Goal: Transaction & Acquisition: Register for event/course

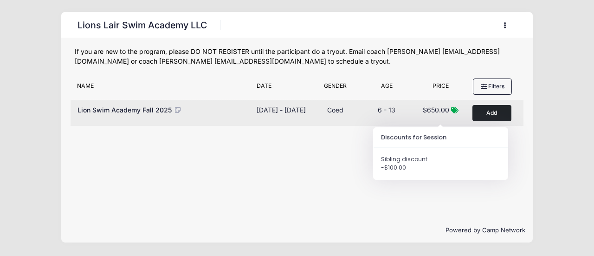
click at [456, 110] on icon at bounding box center [454, 110] width 7 height 6
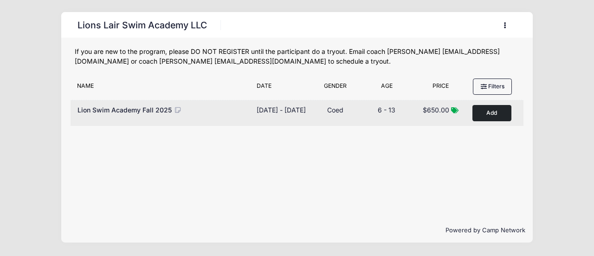
click at [494, 114] on button "Add to Cart" at bounding box center [492, 113] width 39 height 16
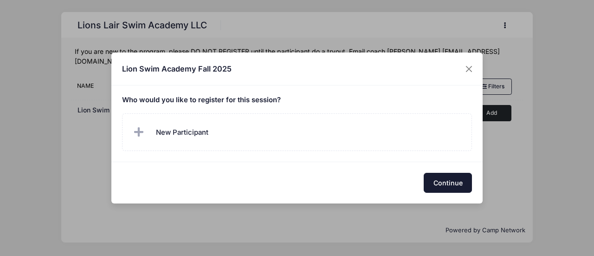
click at [453, 176] on button "Continue" at bounding box center [448, 183] width 48 height 20
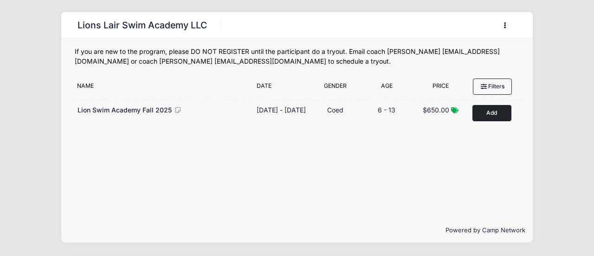
click at [504, 26] on icon "button" at bounding box center [507, 26] width 7 height 0
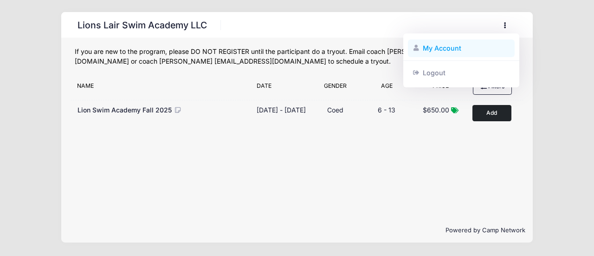
click at [442, 50] on link "My Account" at bounding box center [461, 48] width 107 height 18
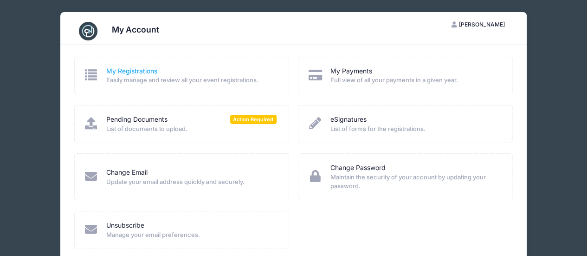
click at [122, 73] on link "My Registrations" at bounding box center [131, 71] width 51 height 10
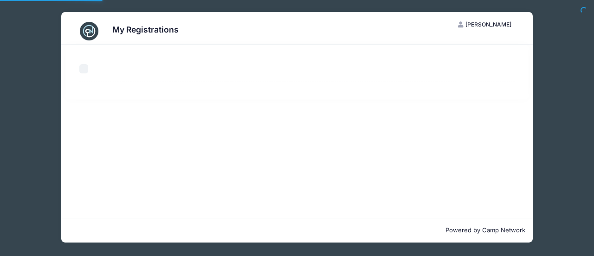
select select "50"
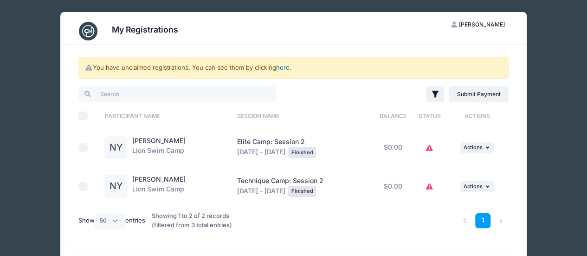
click at [284, 65] on link "here" at bounding box center [282, 67] width 13 height 7
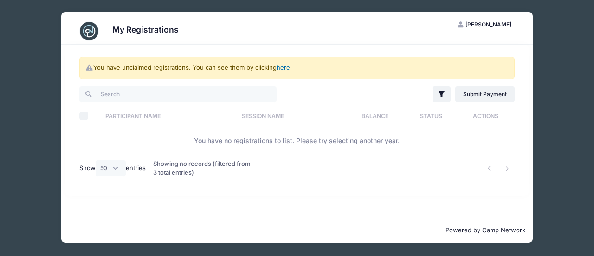
click at [284, 65] on link "here" at bounding box center [283, 67] width 13 height 7
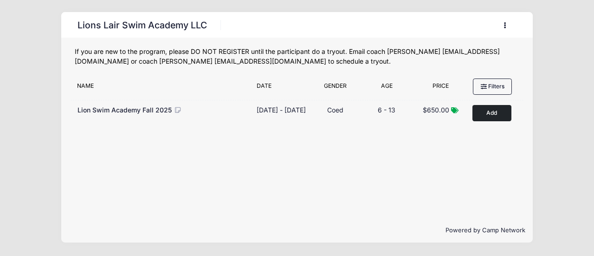
click at [505, 26] on icon "button" at bounding box center [507, 26] width 7 height 0
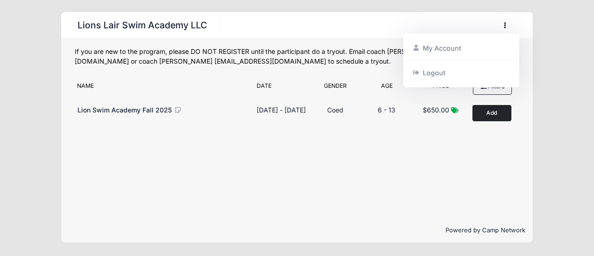
click at [538, 116] on div "Lions Lair Swim Academy LLC Register My Account Logout" at bounding box center [297, 127] width 566 height 254
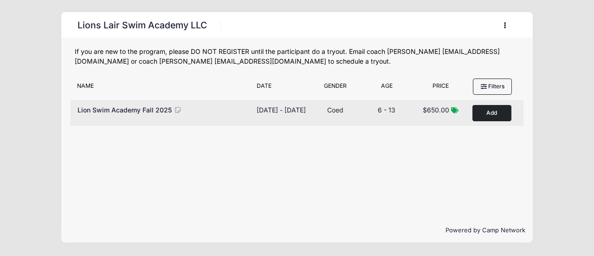
click at [484, 116] on button "Add to Cart" at bounding box center [492, 113] width 39 height 16
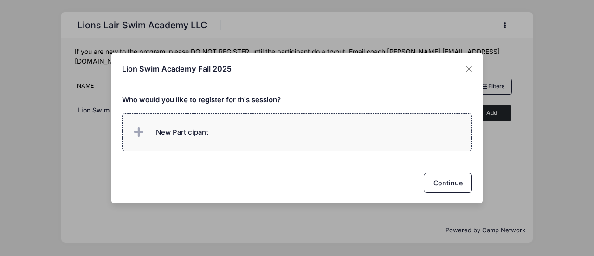
click at [221, 128] on label "New Participant" at bounding box center [297, 132] width 350 height 38
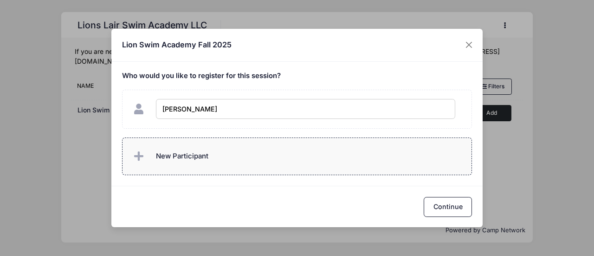
type input "[PERSON_NAME]"
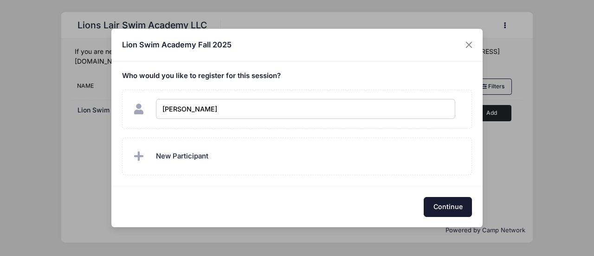
checkbox input "true"
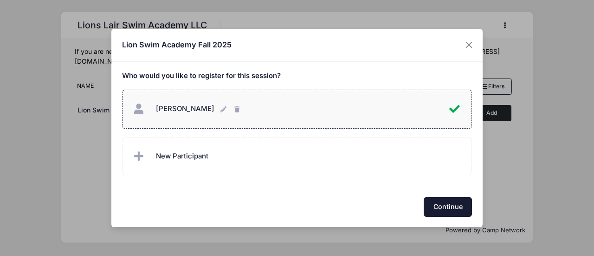
click at [461, 209] on button "Continue" at bounding box center [448, 207] width 48 height 20
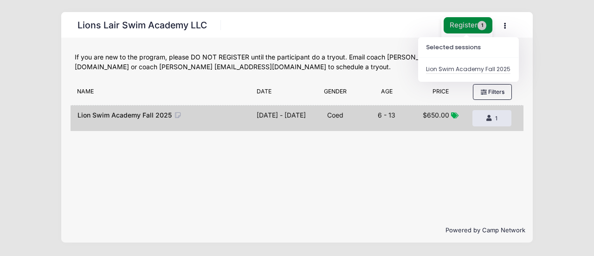
click at [466, 26] on button "Register 1" at bounding box center [468, 25] width 49 height 16
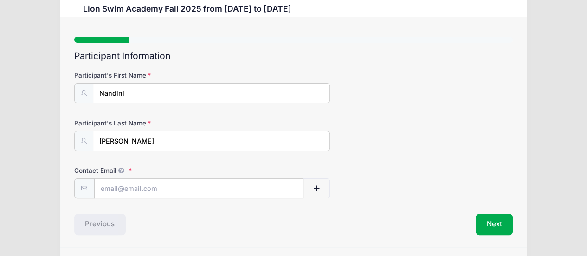
scroll to position [54, 0]
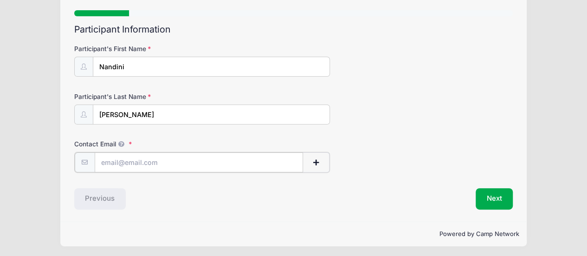
click at [131, 165] on input "Contact Email" at bounding box center [199, 162] width 209 height 20
type input "anjalikashyap@gmail.com"
click at [288, 224] on div "Powered by Camp Network" at bounding box center [293, 232] width 466 height 25
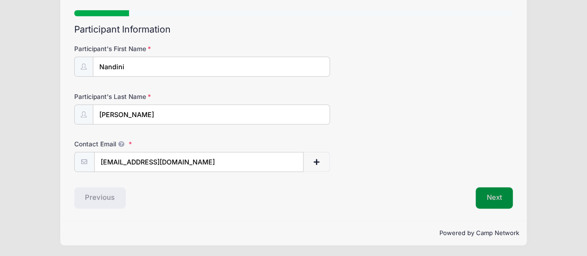
click at [498, 197] on button "Next" at bounding box center [495, 197] width 38 height 21
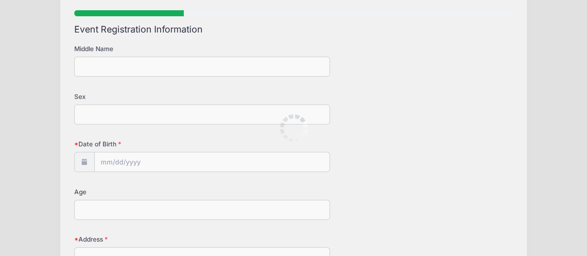
scroll to position [0, 0]
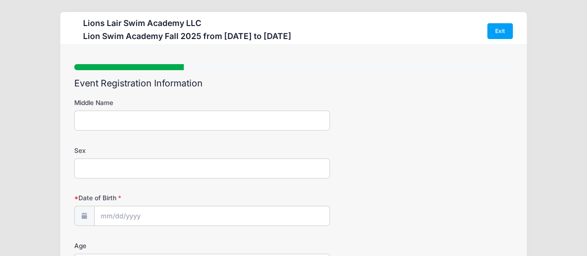
click at [117, 175] on input "Sex" at bounding box center [202, 168] width 256 height 20
type input "Female"
click at [107, 218] on input "Date of Birth" at bounding box center [212, 216] width 235 height 20
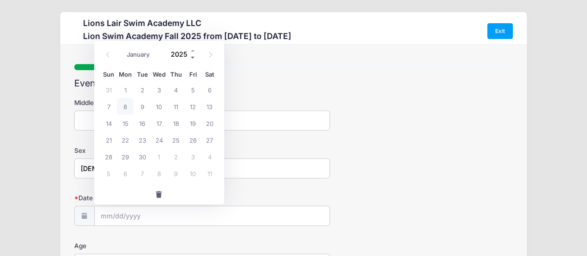
click at [193, 56] on span at bounding box center [193, 57] width 6 height 7
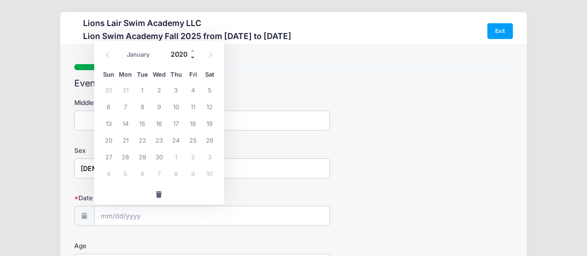
click at [193, 56] on span at bounding box center [193, 57] width 6 height 7
type input "2017"
click at [106, 58] on span at bounding box center [107, 55] width 15 height 16
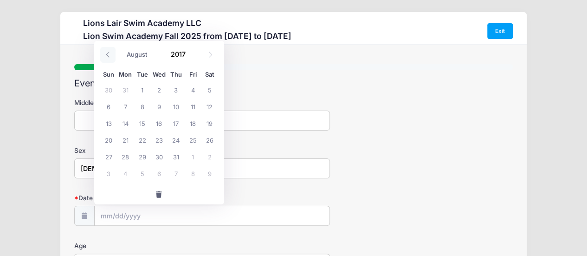
click at [106, 58] on span at bounding box center [107, 55] width 15 height 16
select select "6"
click at [123, 107] on span "3" at bounding box center [125, 106] width 17 height 17
type input "07/03/2017"
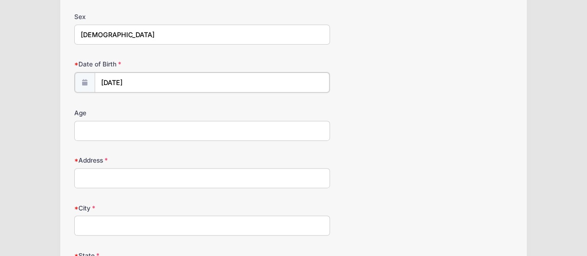
scroll to position [140, 0]
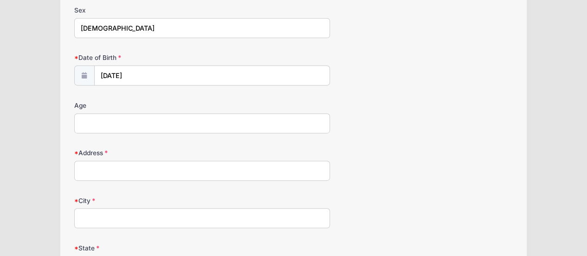
click at [136, 175] on input "Address" at bounding box center [202, 171] width 256 height 20
type input "785 West End Avenue"
type input "New York"
select select "NY"
type input "10025"
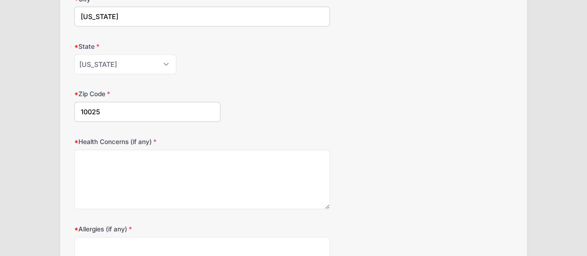
scroll to position [347, 0]
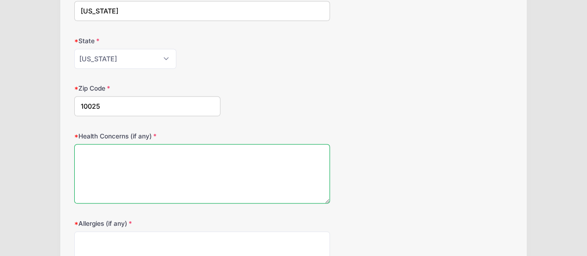
click at [227, 157] on textarea "Health Concerns (if any)" at bounding box center [202, 174] width 256 height 60
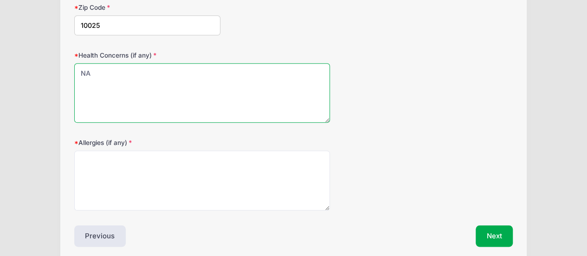
scroll to position [432, 0]
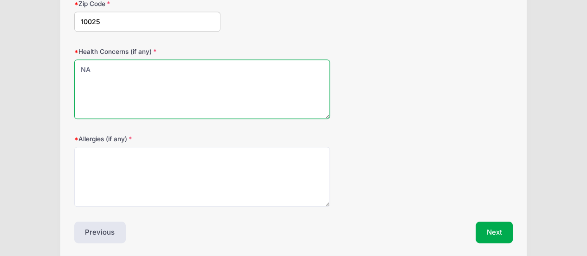
type textarea "NA"
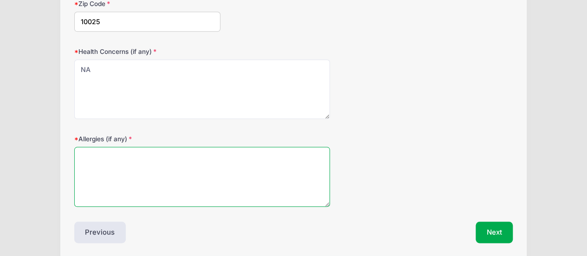
click at [213, 173] on textarea "Allergies (if any)" at bounding box center [202, 177] width 256 height 60
type textarea "NA"
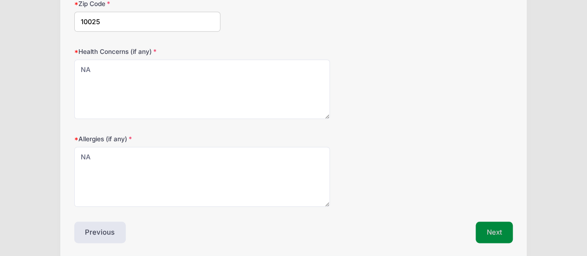
click at [502, 229] on button "Next" at bounding box center [495, 231] width 38 height 21
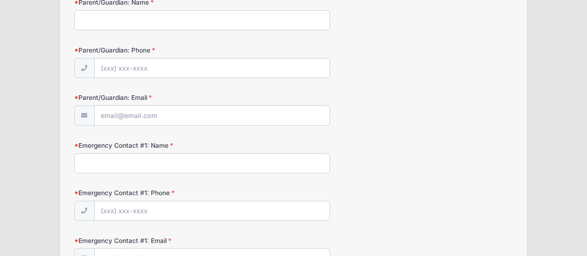
scroll to position [0, 0]
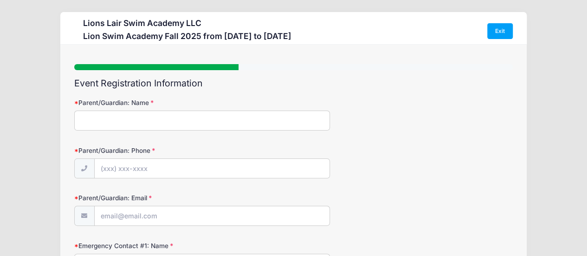
click at [135, 113] on input "Parent/Guardian: Name" at bounding box center [202, 120] width 256 height 20
type input "[PERSON_NAME]"
click at [144, 174] on input "Parent/Guardian: Phone" at bounding box center [212, 169] width 235 height 20
type input "(917) 244-6738"
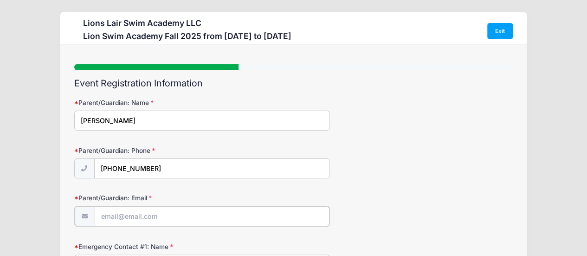
click at [129, 215] on input "Parent/Guardian: Email" at bounding box center [212, 216] width 235 height 20
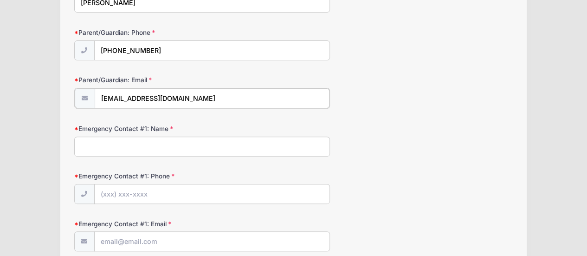
scroll to position [128, 0]
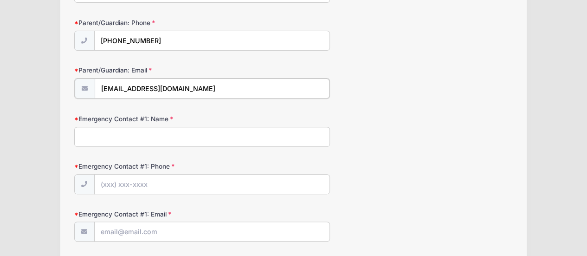
type input "anjalikashyap@gmail.com"
click at [175, 129] on input "Emergency Contact #1: Name" at bounding box center [202, 136] width 256 height 20
type input "Rahul Yadav"
click at [148, 177] on input "Emergency Contact #1: Phone" at bounding box center [212, 184] width 235 height 20
type input "(347) 544-0150"
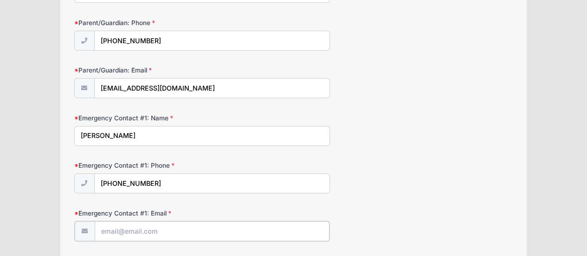
click at [133, 233] on input "Emergency Contact #1: Email" at bounding box center [212, 231] width 235 height 20
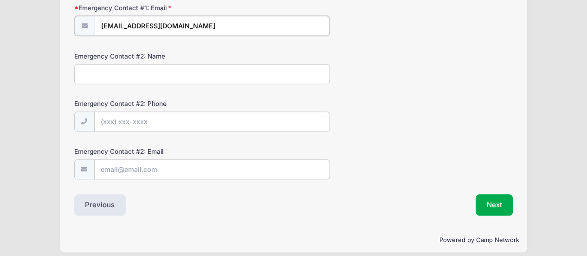
scroll to position [337, 0]
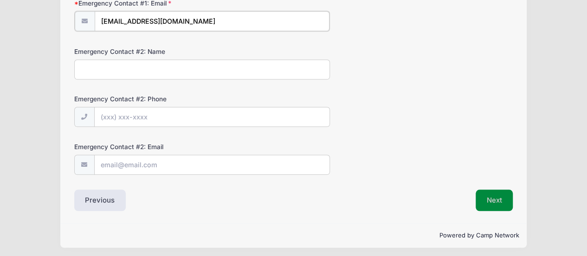
type input "rahulyadav100@gmail.com"
click at [491, 202] on button "Next" at bounding box center [495, 199] width 38 height 21
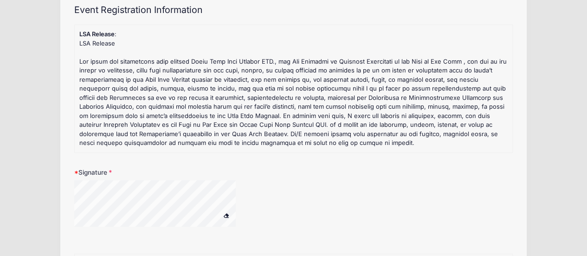
scroll to position [104, 0]
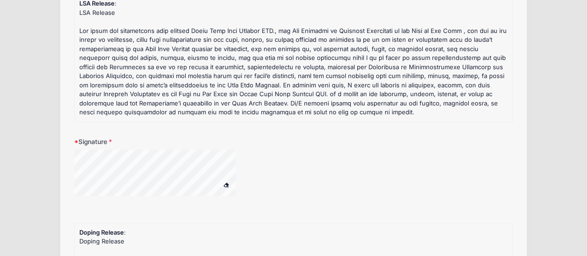
click at [230, 189] on button at bounding box center [226, 185] width 16 height 12
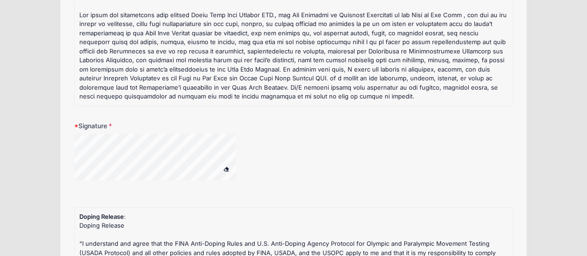
scroll to position [118, 0]
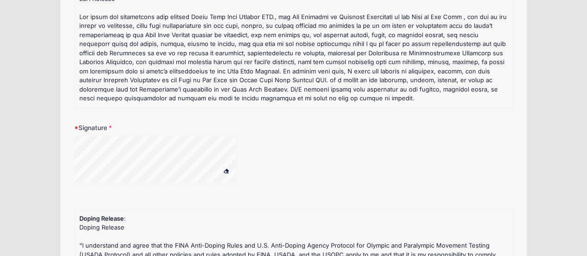
click at [190, 133] on div "Signature" at bounding box center [293, 158] width 439 height 71
drag, startPoint x: 190, startPoint y: 133, endPoint x: 195, endPoint y: 132, distance: 4.7
click at [195, 132] on div "Signature" at bounding box center [293, 158] width 439 height 71
click at [190, 132] on label "Signature" at bounding box center [147, 127] width 146 height 9
click at [0, 0] on input "Signature" at bounding box center [0, 0] width 0 height 0
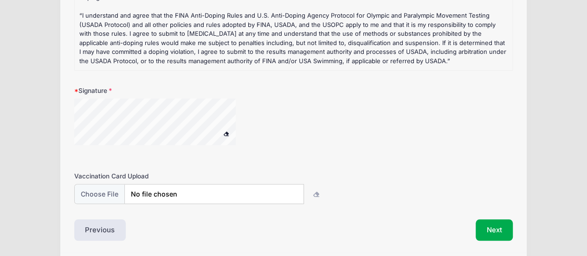
scroll to position [380, 0]
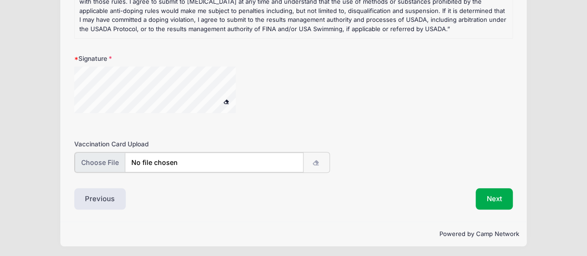
click at [105, 158] on input "file" at bounding box center [189, 162] width 229 height 20
click at [119, 165] on input "file" at bounding box center [189, 162] width 229 height 20
type input "C:\fakepath\immunization_record_Nandini_Sept2025.pdf"
click at [493, 199] on button "Next" at bounding box center [495, 197] width 38 height 21
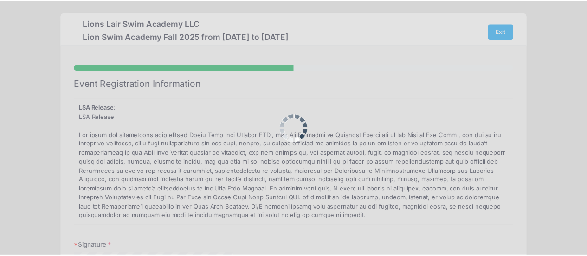
scroll to position [0, 0]
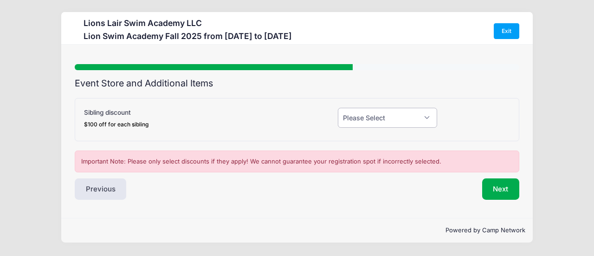
click at [413, 118] on select "Please Select Yes (-$100.00) No" at bounding box center [388, 118] width 100 height 20
select select "0"
click at [338, 108] on select "Please Select Yes (-$100.00) No" at bounding box center [388, 118] width 100 height 20
click at [499, 187] on button "Next" at bounding box center [501, 188] width 38 height 21
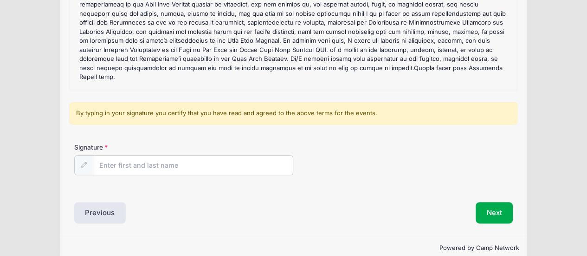
scroll to position [152, 0]
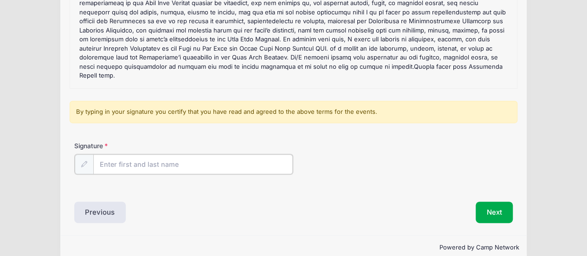
click at [130, 162] on input "Signature" at bounding box center [193, 164] width 200 height 20
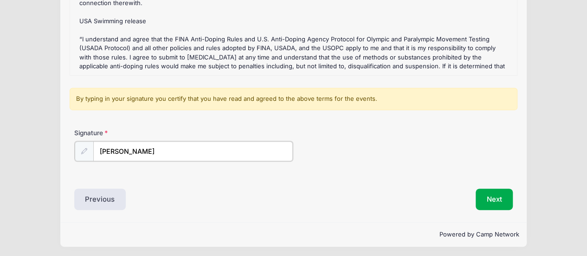
scroll to position [166, 0]
type input "[PERSON_NAME]"
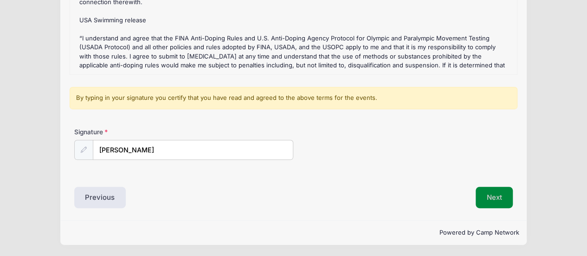
click at [495, 198] on button "Next" at bounding box center [495, 197] width 38 height 21
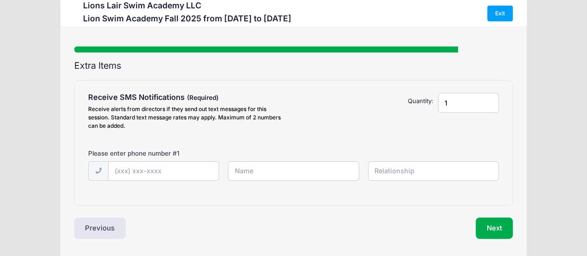
scroll to position [0, 0]
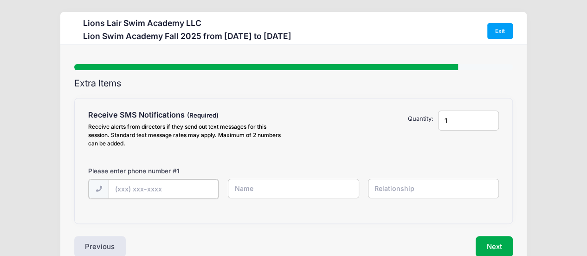
click at [164, 195] on input "text" at bounding box center [164, 189] width 110 height 20
drag, startPoint x: 181, startPoint y: 187, endPoint x: 88, endPoint y: 182, distance: 93.4
click at [88, 182] on div "(347) 544-0150" at bounding box center [153, 189] width 131 height 21
type input "(347) 544-0150"
click at [239, 195] on input "text" at bounding box center [293, 189] width 131 height 20
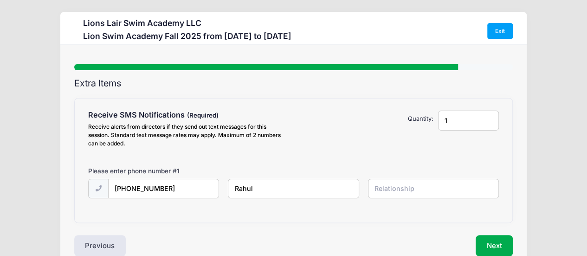
type input "Rahul"
click at [434, 183] on input "text" at bounding box center [433, 189] width 131 height 20
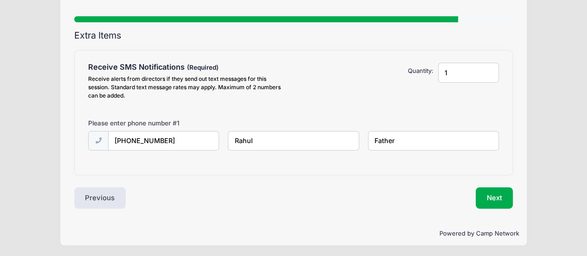
scroll to position [48, 0]
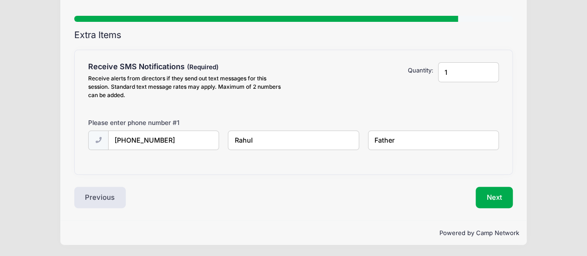
type input "Father"
type input "2"
click at [488, 68] on input "2" at bounding box center [468, 72] width 61 height 20
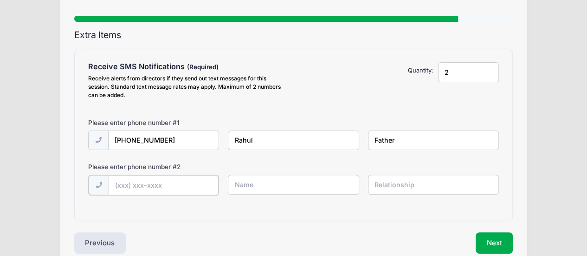
click at [131, 185] on input "text" at bounding box center [164, 185] width 110 height 20
type input "(917) 244-6738"
click at [252, 192] on input "text" at bounding box center [293, 185] width 131 height 20
type input "Anjali"
click at [387, 188] on input "text" at bounding box center [433, 185] width 131 height 20
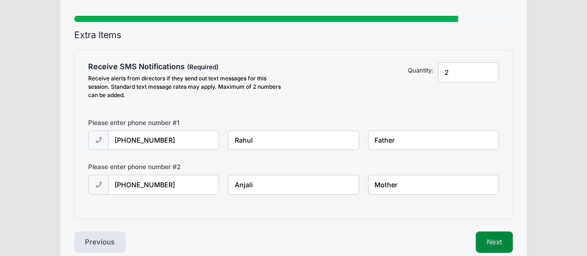
type input "Mother"
click at [506, 233] on button "Next" at bounding box center [495, 241] width 38 height 21
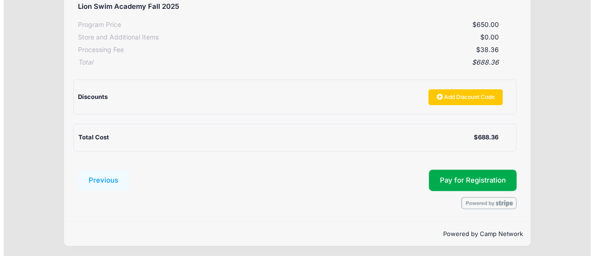
scroll to position [167, 0]
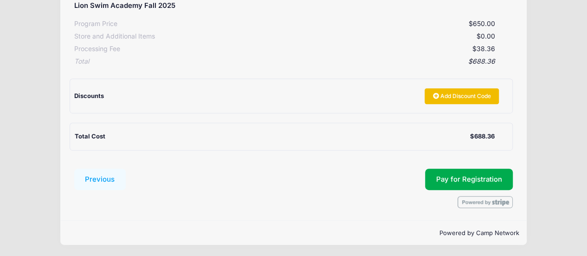
click at [472, 102] on link "Add Discount Code" at bounding box center [462, 96] width 74 height 16
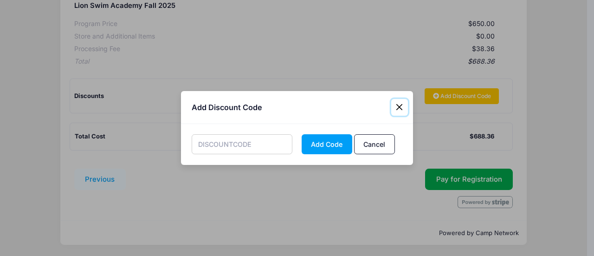
click at [398, 108] on button "Close" at bounding box center [399, 107] width 17 height 17
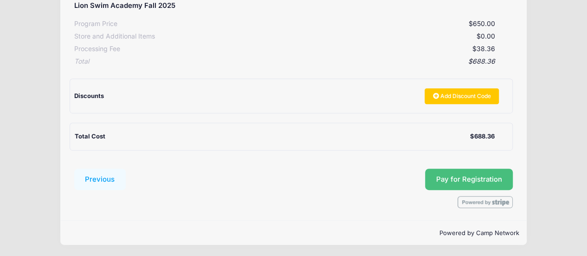
click at [449, 178] on button "Pay for Registration" at bounding box center [469, 178] width 88 height 21
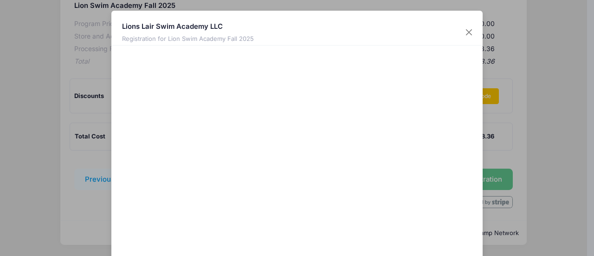
click at [428, 237] on div at bounding box center [387, 172] width 171 height 244
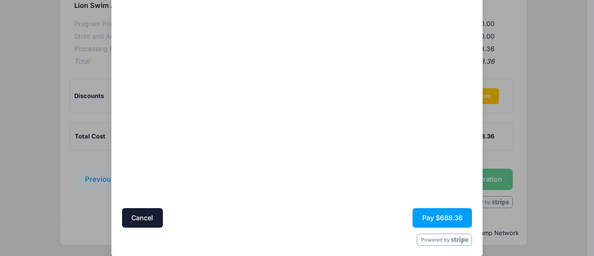
scroll to position [93, 0]
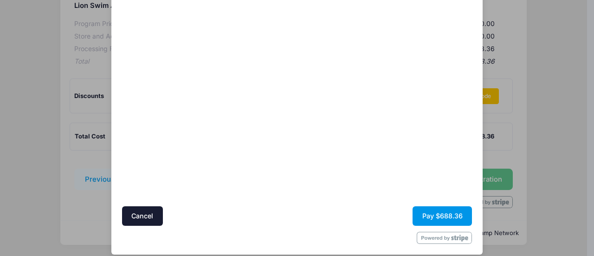
click at [448, 214] on button "Pay $688.36" at bounding box center [442, 216] width 59 height 20
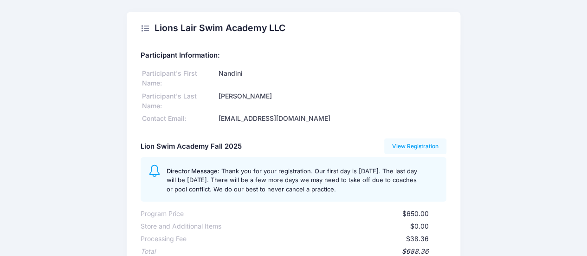
click at [144, 28] on div "Lions Lair Swim Academy LLC" at bounding box center [213, 28] width 145 height 26
click at [144, 28] on icon at bounding box center [145, 28] width 9 height 0
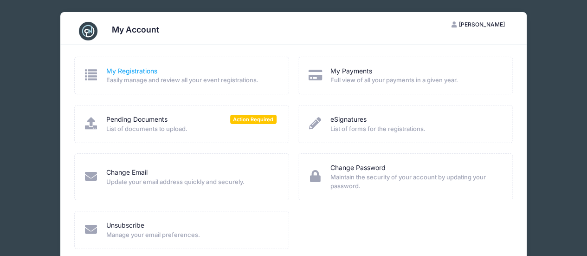
click at [130, 73] on link "My Registrations" at bounding box center [131, 71] width 51 height 10
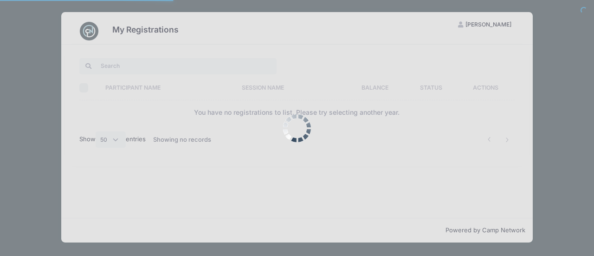
select select "50"
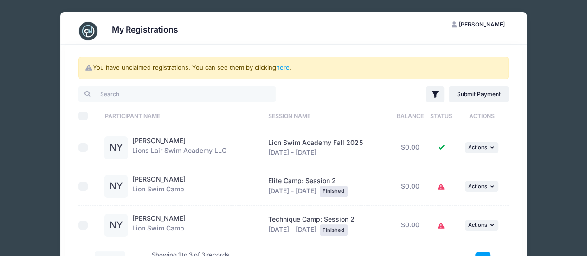
click at [442, 187] on icon at bounding box center [441, 187] width 7 height 0
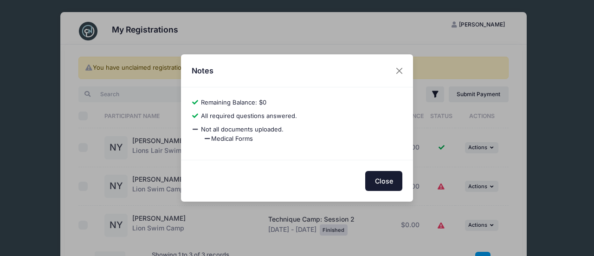
click at [393, 183] on button "Close" at bounding box center [383, 181] width 37 height 20
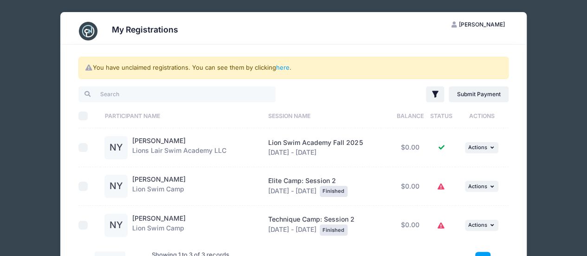
click at [459, 25] on icon "button" at bounding box center [455, 25] width 7 height 0
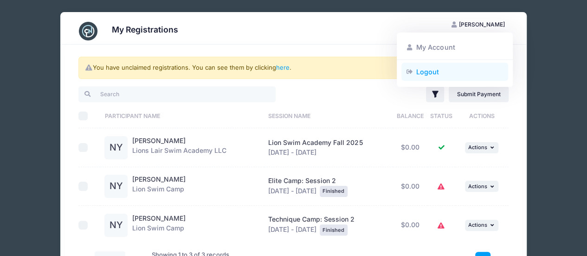
click at [436, 70] on link "Logout" at bounding box center [455, 72] width 107 height 18
